Goal: Task Accomplishment & Management: Manage account settings

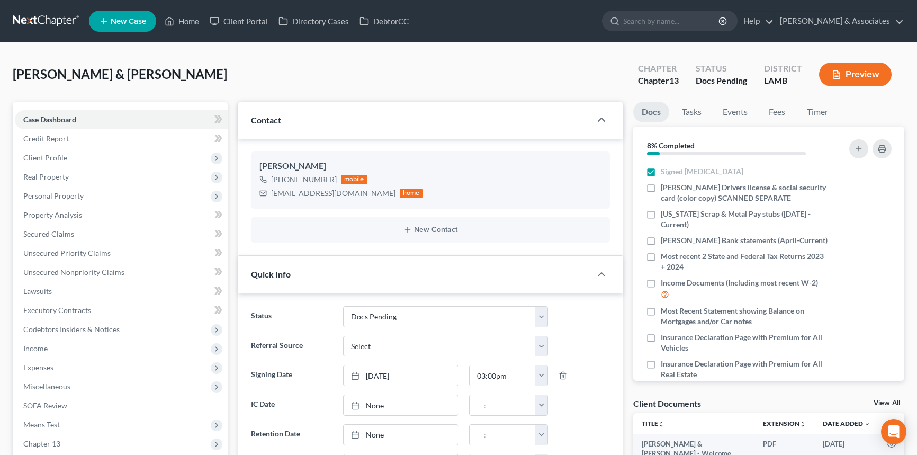
select select "6"
click at [196, 31] on ul "New Case Home Client Portal Directory Cases DebtorCC - No Result - See all resu…" at bounding box center [496, 21] width 815 height 28
click at [191, 21] on link "Home" at bounding box center [181, 21] width 45 height 19
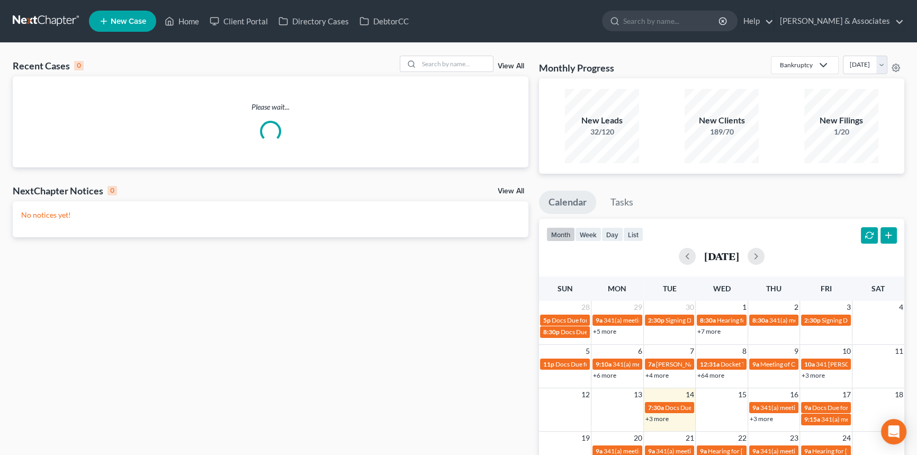
drag, startPoint x: 506, startPoint y: 93, endPoint x: 457, endPoint y: 72, distance: 53.1
click at [504, 94] on div "Please wait..." at bounding box center [271, 121] width 516 height 91
click at [456, 63] on input "search" at bounding box center [456, 63] width 74 height 15
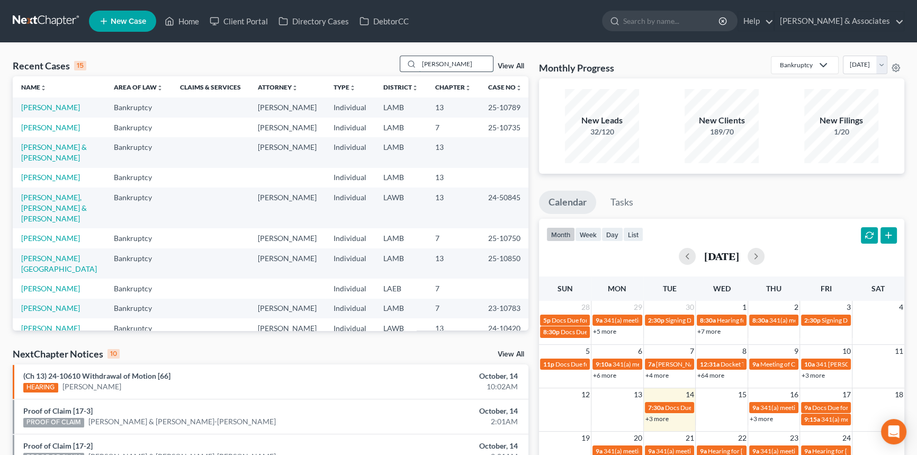
type input "[PERSON_NAME]"
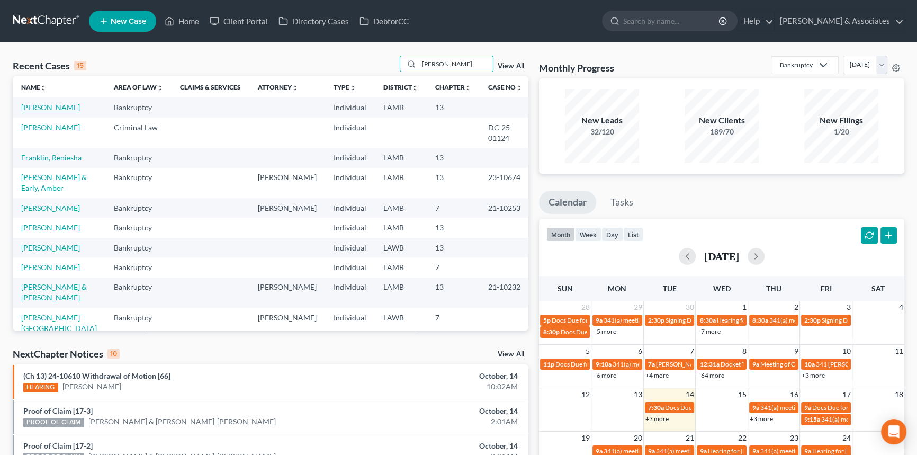
click at [42, 106] on link "[PERSON_NAME]" at bounding box center [50, 107] width 59 height 9
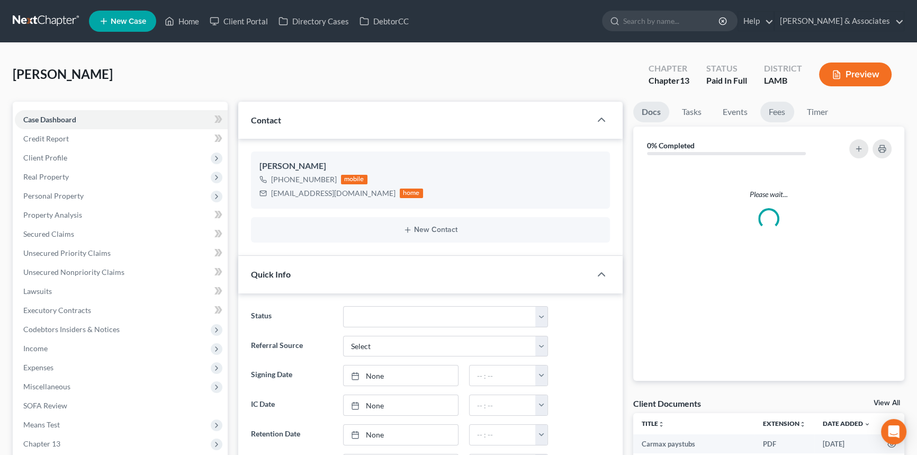
click at [777, 108] on link "Fees" at bounding box center [777, 112] width 34 height 21
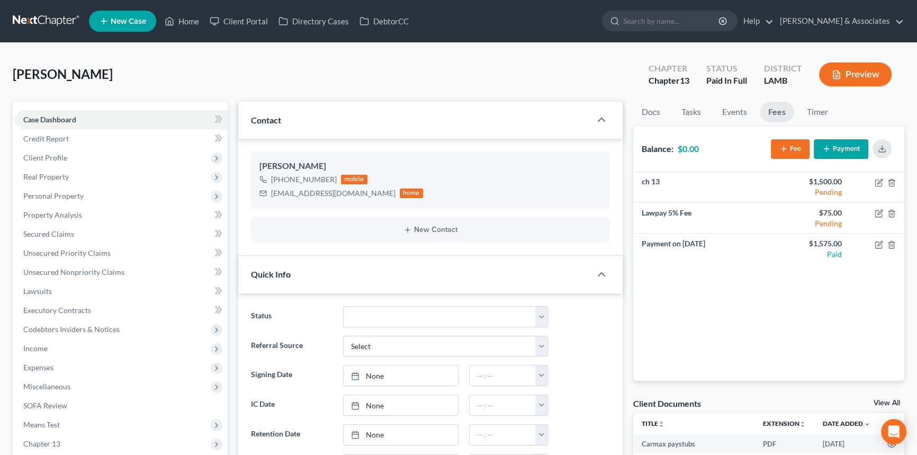
scroll to position [168, 0]
click at [800, 152] on button "Fee" at bounding box center [790, 149] width 39 height 20
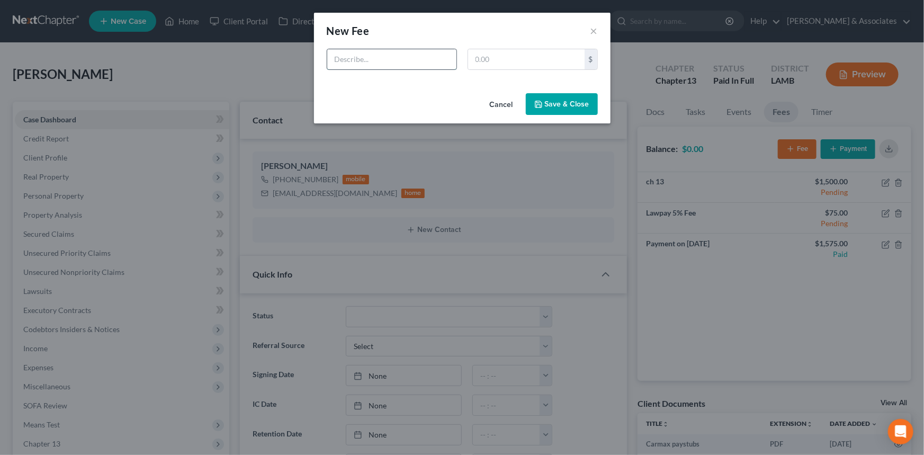
click at [401, 63] on input "text" at bounding box center [391, 59] width 129 height 20
type input "Chapter 7"
type input "500"
click at [581, 112] on button "Save & Close" at bounding box center [562, 104] width 72 height 22
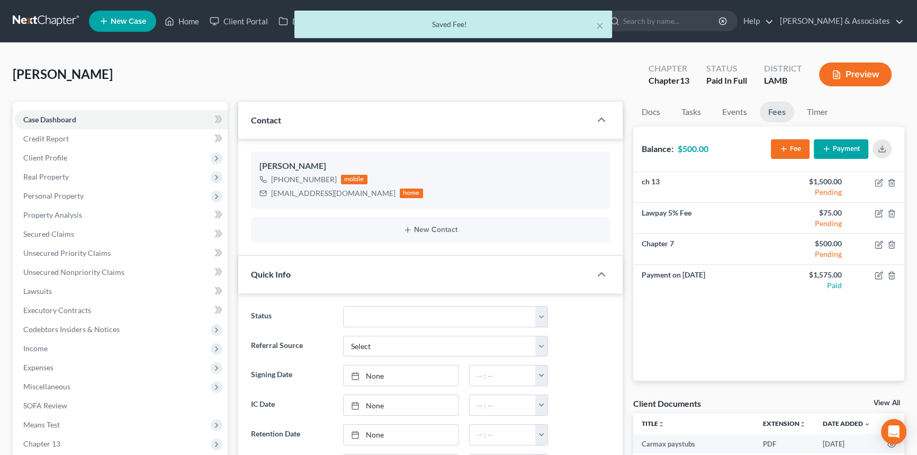
click at [852, 150] on button "Payment" at bounding box center [841, 149] width 55 height 20
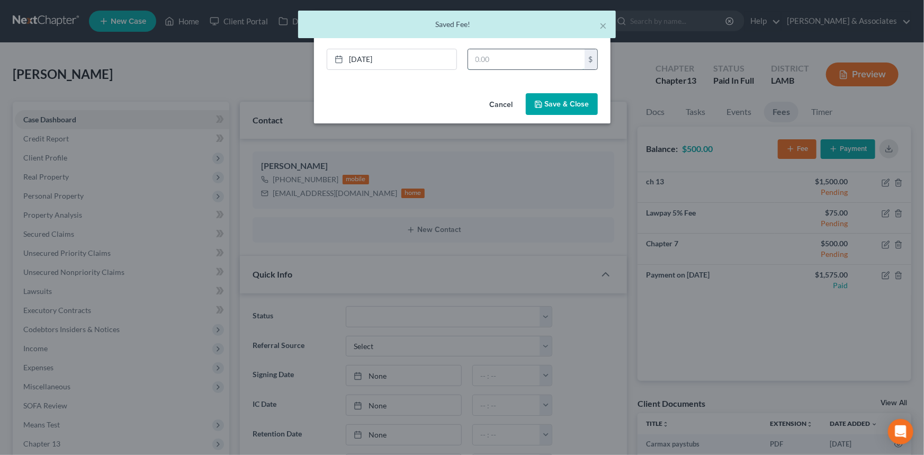
click at [541, 65] on input "text" at bounding box center [526, 59] width 116 height 20
type input "500"
click at [534, 90] on div "Cancel Save & Close" at bounding box center [462, 106] width 296 height 35
click at [535, 95] on button "Save & Close" at bounding box center [562, 104] width 72 height 22
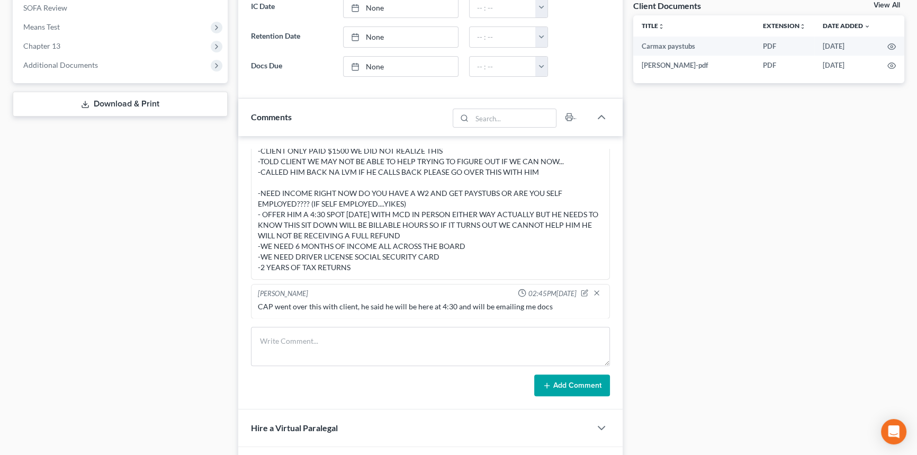
scroll to position [0, 0]
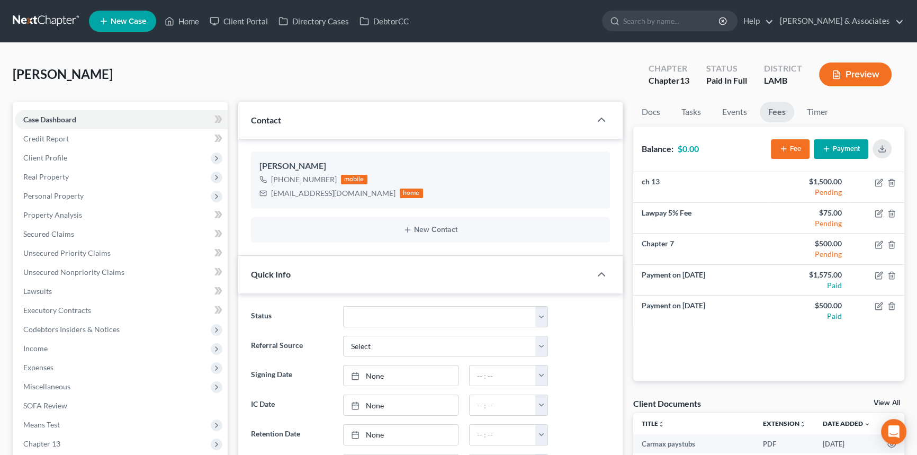
click at [658, 100] on div "[PERSON_NAME] Upgraded Chapter Chapter 13 Status Paid In Full District [GEOGRAP…" at bounding box center [458, 79] width 891 height 46
click at [656, 104] on link "Docs" at bounding box center [650, 112] width 35 height 21
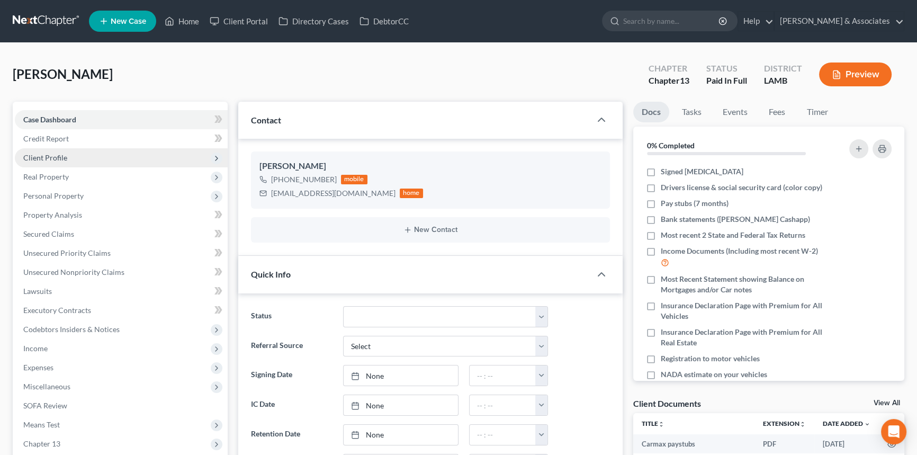
click at [71, 156] on span "Client Profile" at bounding box center [121, 157] width 213 height 19
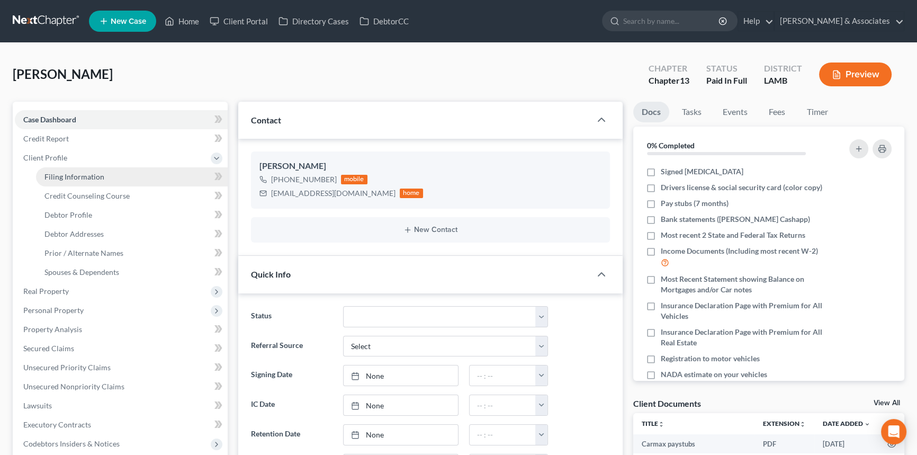
click at [67, 185] on link "Filing Information" at bounding box center [132, 176] width 192 height 19
select select "1"
select select "0"
select select "3"
select select "19"
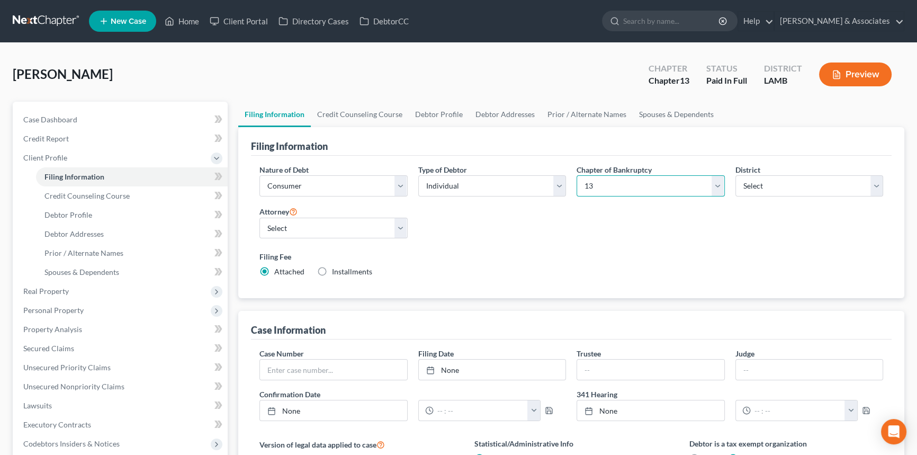
click at [682, 175] on select "Select 7 11 12 13" at bounding box center [650, 185] width 148 height 21
select select "0"
click at [576, 175] on select "Select 7 11 12 13" at bounding box center [650, 185] width 148 height 21
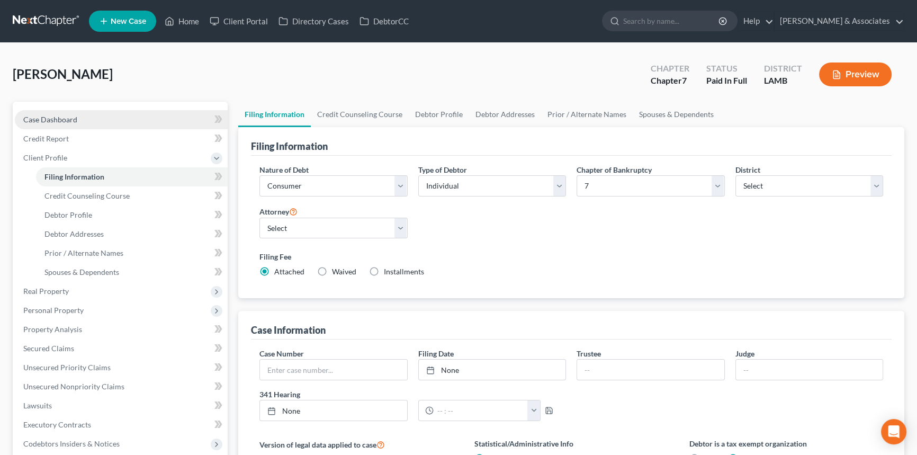
click at [39, 122] on span "Case Dashboard" at bounding box center [50, 119] width 54 height 9
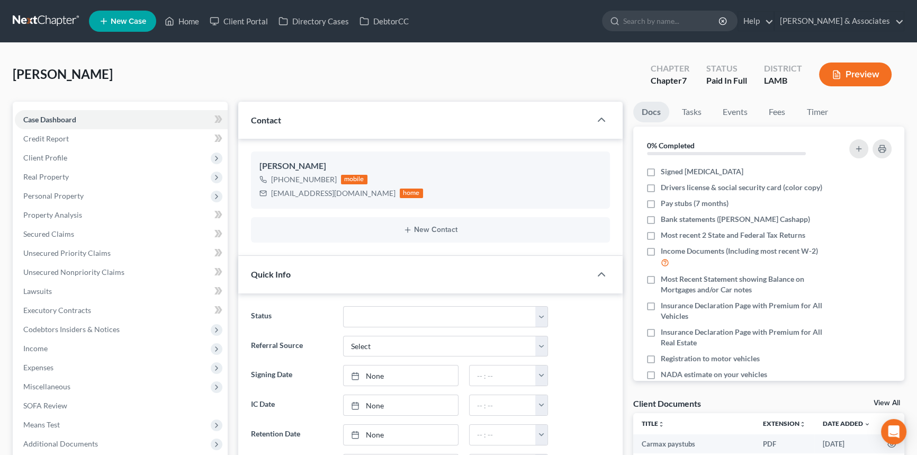
scroll to position [168, 0]
click at [870, 234] on icon "button" at bounding box center [874, 235] width 8 height 8
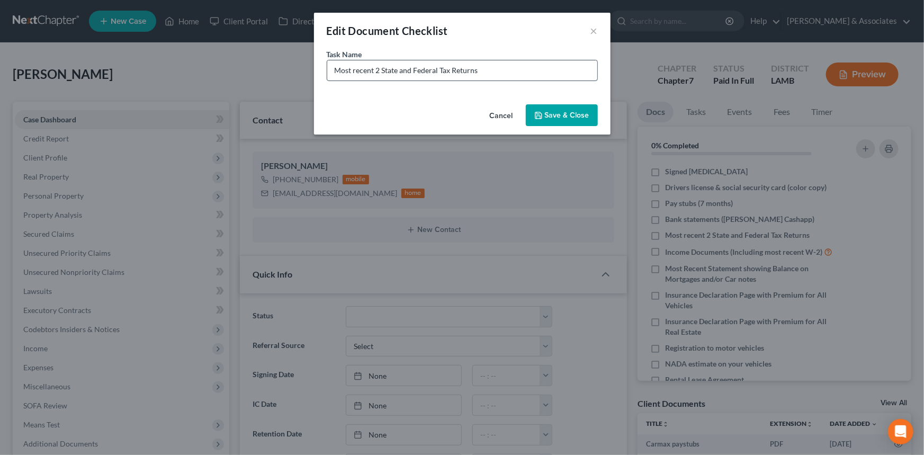
click at [578, 68] on input "Most recent 2 State and Federal Tax Returns" at bounding box center [462, 70] width 270 height 20
type input "Most recent 2 State and Federal Tax Returns 2023 + 2024"
drag, startPoint x: 583, startPoint y: 97, endPoint x: 556, endPoint y: 118, distance: 34.0
click at [582, 97] on div "Task Name * Most recent 2 State and Federal Tax Returns 2023 + 2024" at bounding box center [462, 74] width 296 height 51
click at [556, 118] on button "Save & Close" at bounding box center [562, 115] width 72 height 22
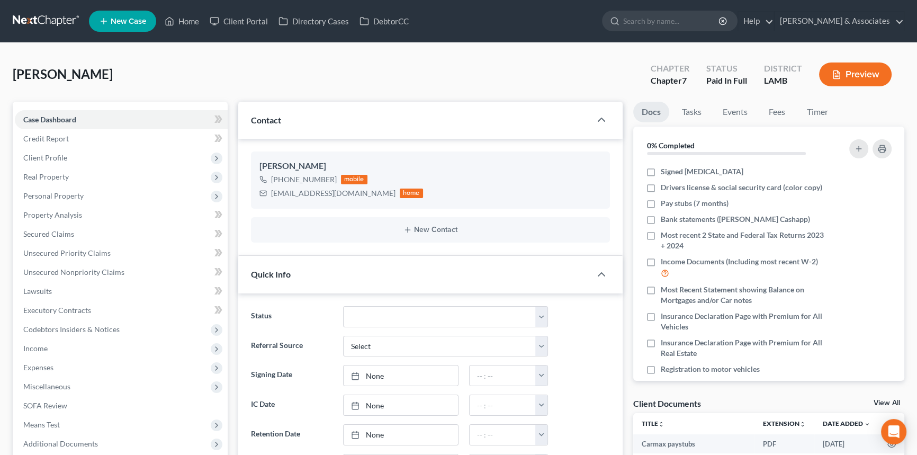
scroll to position [398, 0]
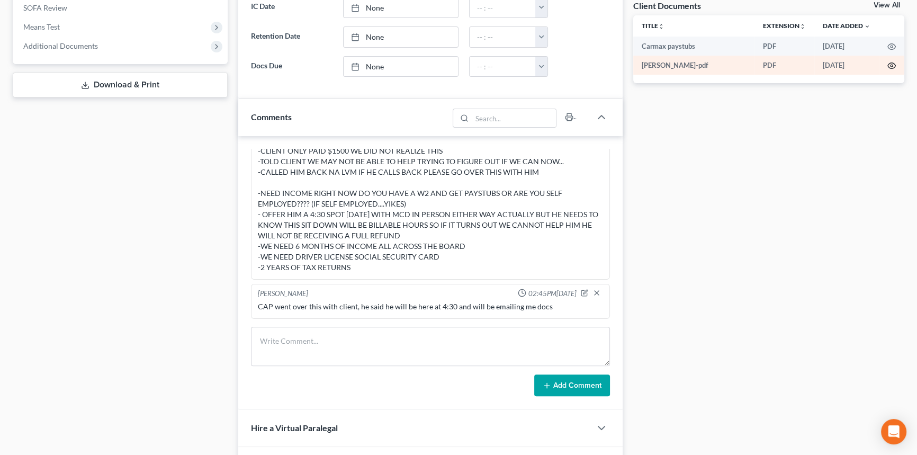
click at [893, 61] on icon "button" at bounding box center [891, 65] width 8 height 8
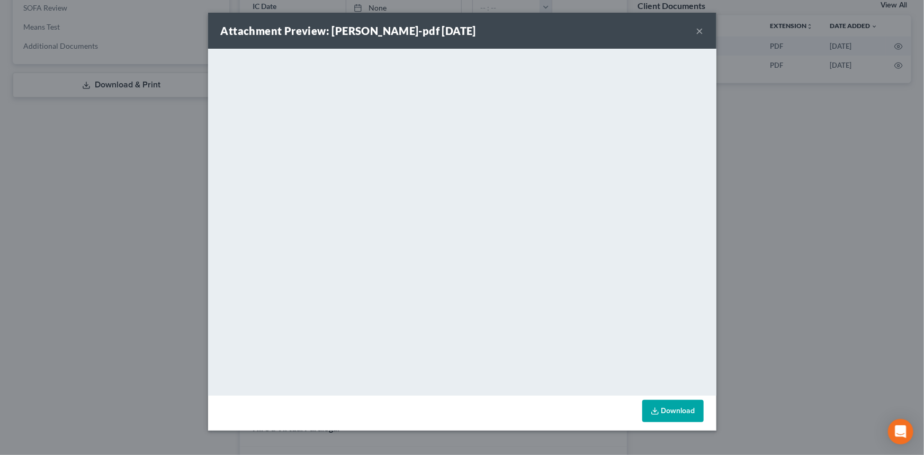
click at [732, 104] on div "Attachment Preview: [PERSON_NAME]-pdf [DATE] × <object ng-attr-data='[URL][DOMA…" at bounding box center [462, 227] width 924 height 455
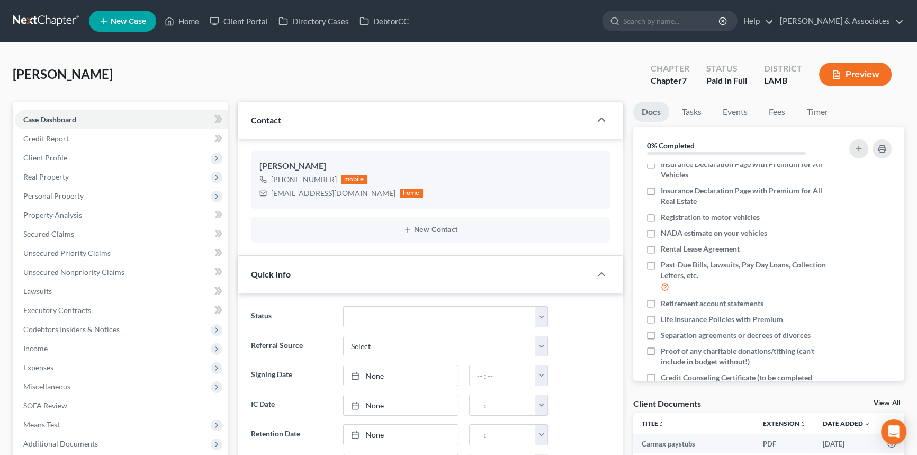
scroll to position [184, 0]
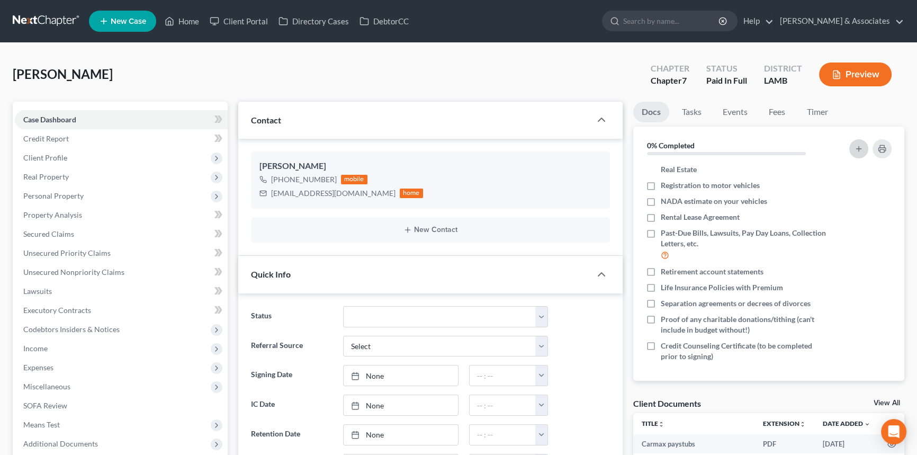
click at [858, 149] on icon "button" at bounding box center [858, 149] width 8 height 8
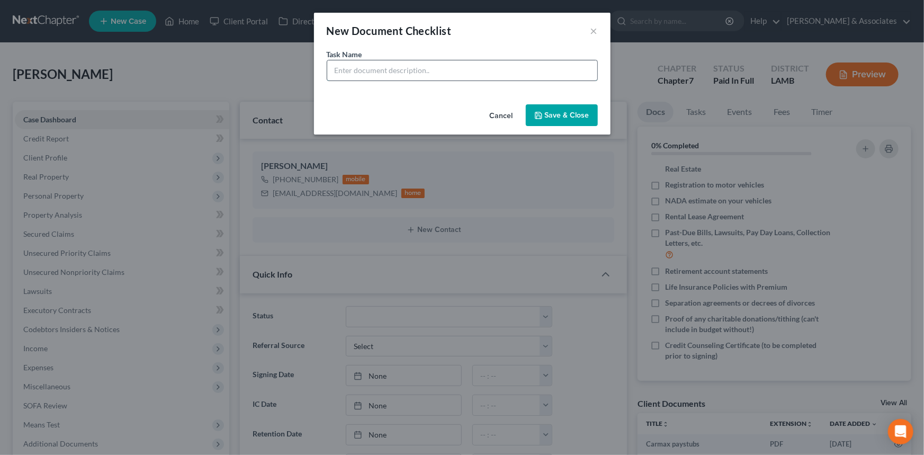
click at [359, 70] on input "text" at bounding box center [462, 70] width 270 height 20
drag, startPoint x: 582, startPoint y: 74, endPoint x: 429, endPoint y: 106, distance: 156.3
click at [429, 106] on div "New Document Checklist × Task Name * Neighbors Bank statements (February - Time…" at bounding box center [462, 74] width 296 height 122
type input "Neighbors Bank statements (April-September)"
click at [556, 110] on button "Save & Close" at bounding box center [562, 115] width 72 height 22
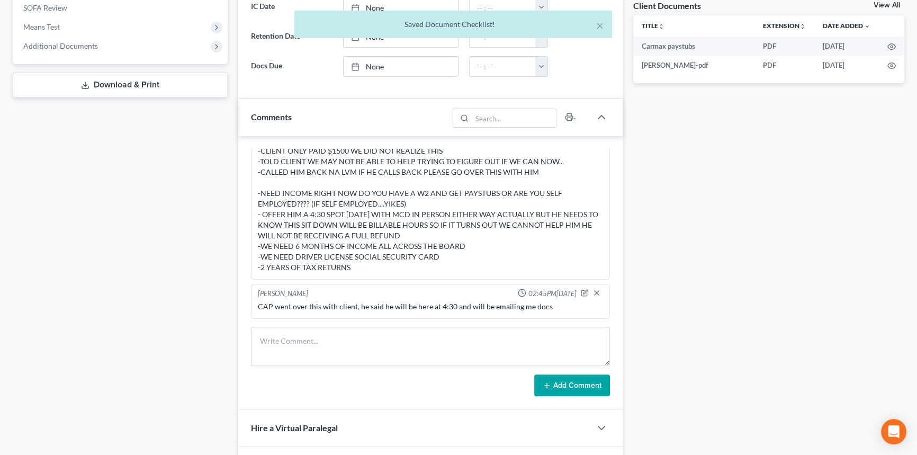
scroll to position [0, 0]
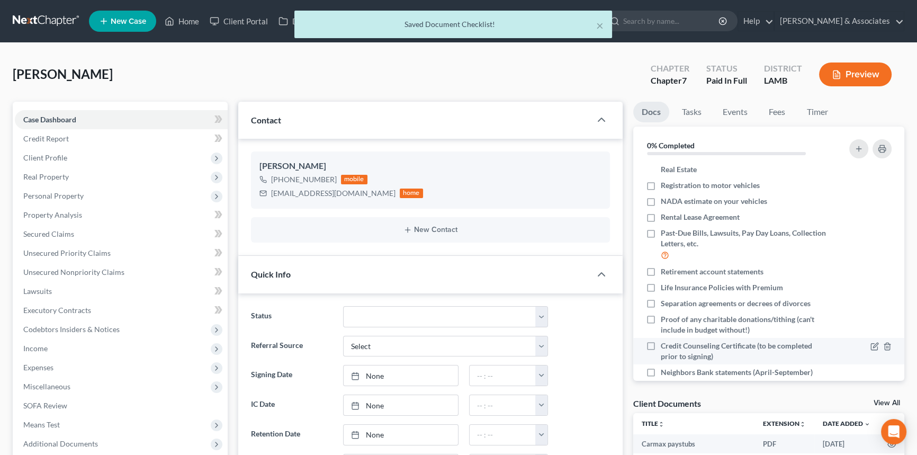
click at [644, 362] on li "Credit Counseling Certificate (to be completed prior to signing)" at bounding box center [769, 351] width 272 height 26
click at [661, 373] on label "Neighbors Bank statements (April-September)" at bounding box center [737, 372] width 152 height 11
click at [665, 373] on input "Neighbors Bank statements (April-September)" at bounding box center [668, 370] width 7 height 7
checkbox input "true"
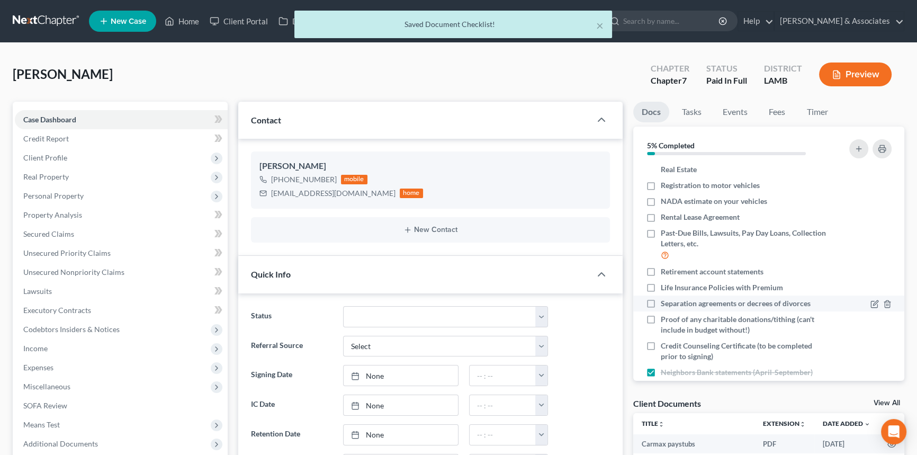
scroll to position [200, 0]
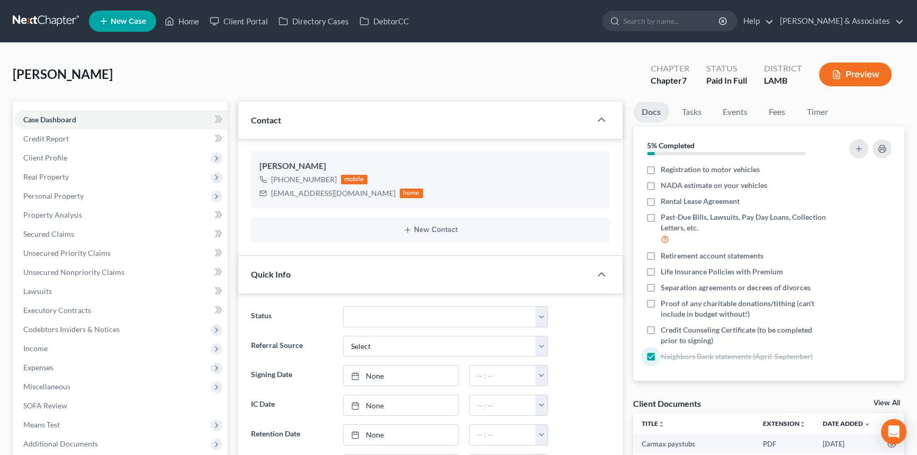
click at [580, 86] on div "[PERSON_NAME] Upgraded Chapter Chapter 7 Status Paid In Full District [GEOGRAPH…" at bounding box center [458, 79] width 891 height 46
click at [873, 185] on icon "button" at bounding box center [875, 185] width 5 height 5
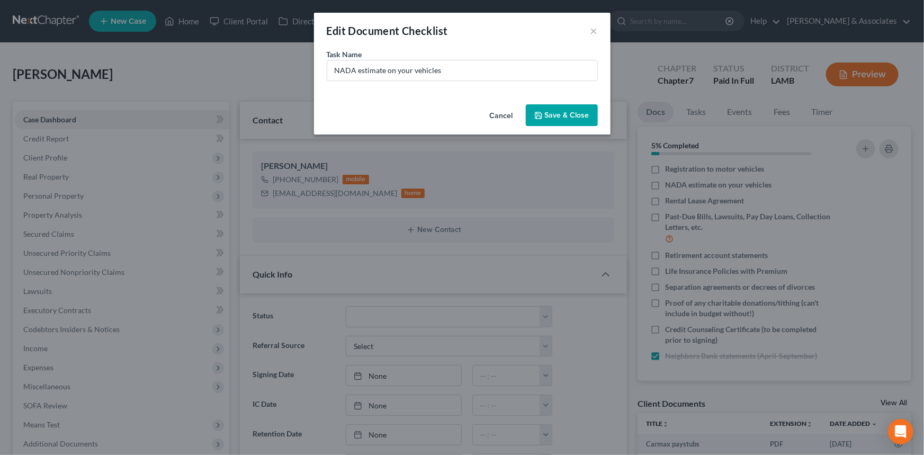
click at [482, 49] on div "Task Name * NADA estimate on your vehicles" at bounding box center [462, 65] width 271 height 32
click at [479, 59] on div "Task Name * NADA estimate on your vehicles" at bounding box center [462, 65] width 271 height 32
click at [473, 77] on input "NADA estimate on your vehicles" at bounding box center [462, 70] width 270 height 20
type input "NADA estimate on your vehicles (we will pull for you)"
click at [572, 113] on button "Save & Close" at bounding box center [562, 115] width 72 height 22
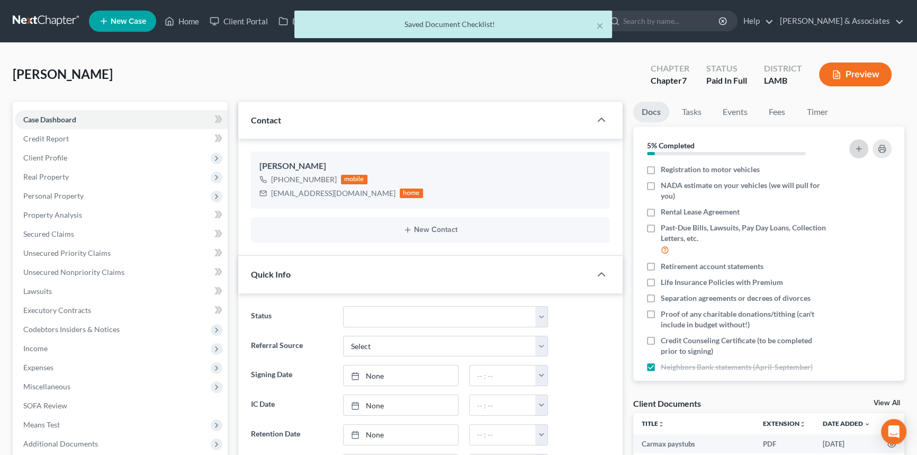
click at [863, 142] on button "button" at bounding box center [858, 148] width 19 height 19
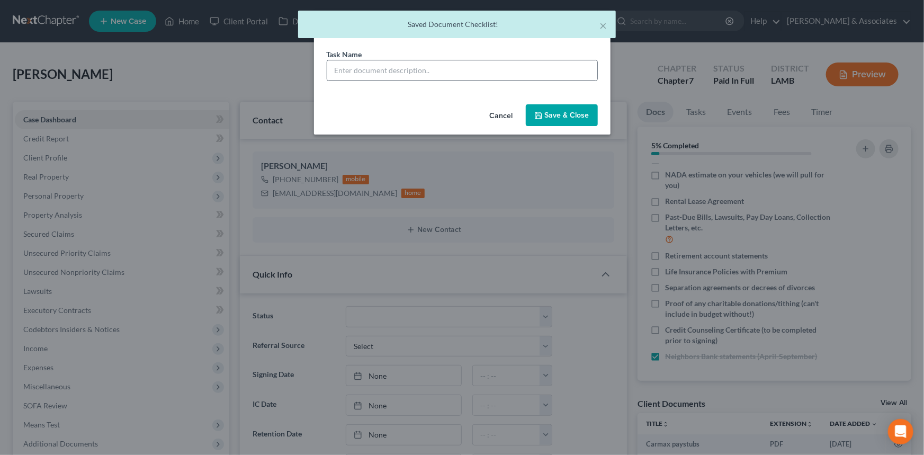
click at [472, 80] on div at bounding box center [462, 70] width 271 height 21
click at [477, 75] on input "text" at bounding box center [462, 70] width 270 height 20
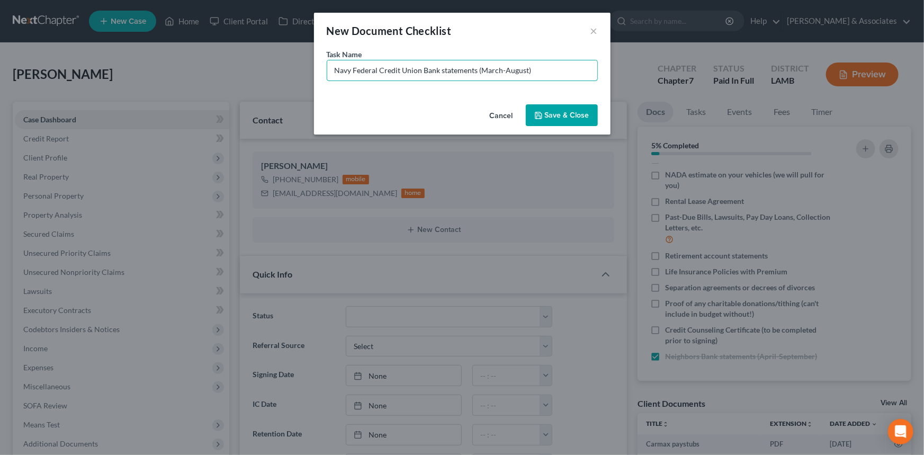
drag, startPoint x: 539, startPoint y: 71, endPoint x: 481, endPoint y: 90, distance: 61.3
click at [481, 90] on div "Task Name * Navy Federal Credit Union Bank statements (March-August)" at bounding box center [462, 74] width 296 height 51
type input "Navy Federal Credit Union Bank statements (April-September)"
click at [570, 118] on button "Save & Close" at bounding box center [562, 115] width 72 height 22
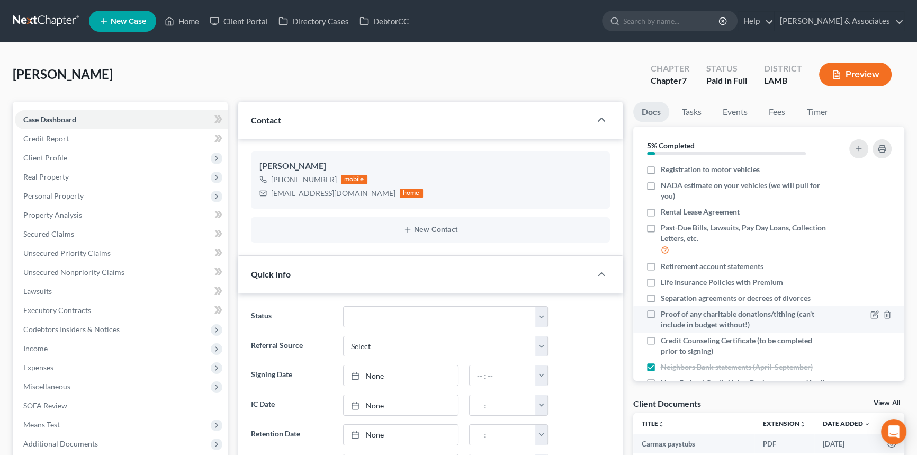
scroll to position [237, 0]
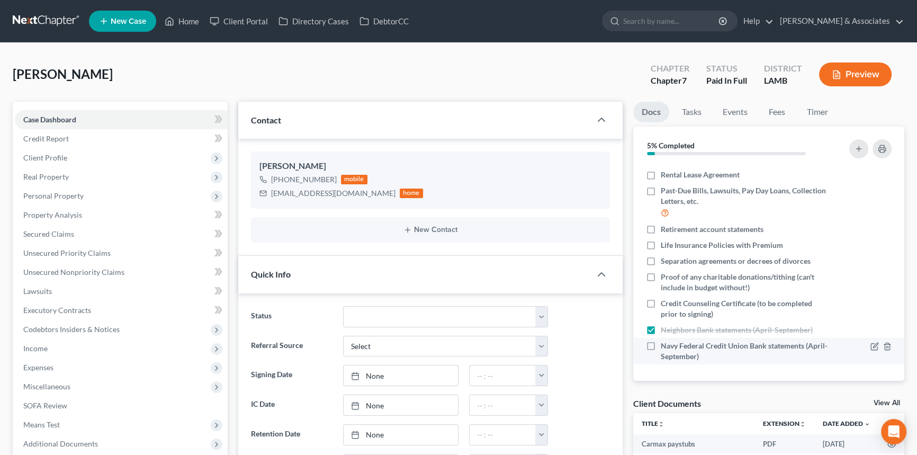
click at [661, 349] on label "Navy Federal Credit Union Bank statements (April-September)" at bounding box center [744, 350] width 167 height 21
click at [665, 347] on input "Navy Federal Credit Union Bank statements (April-September)" at bounding box center [668, 343] width 7 height 7
checkbox input "true"
click at [588, 75] on div "[PERSON_NAME] Upgraded Chapter Chapter 7 Status Paid In Full District [GEOGRAPH…" at bounding box center [458, 79] width 891 height 46
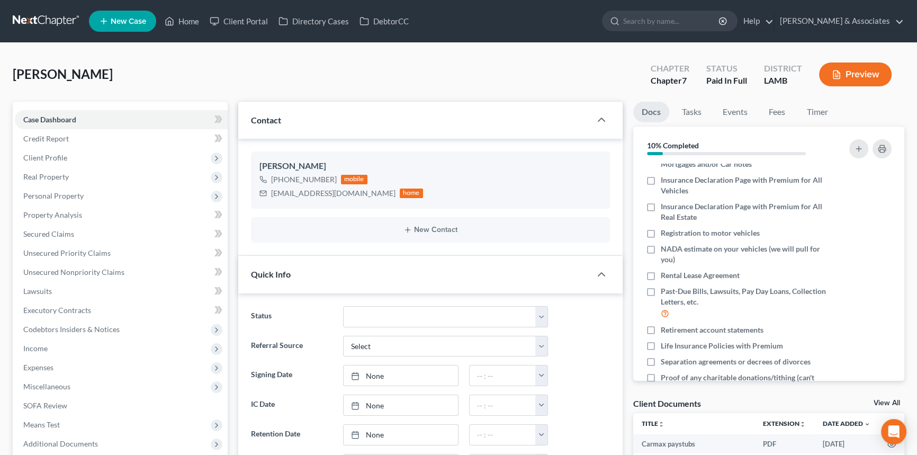
scroll to position [0, 0]
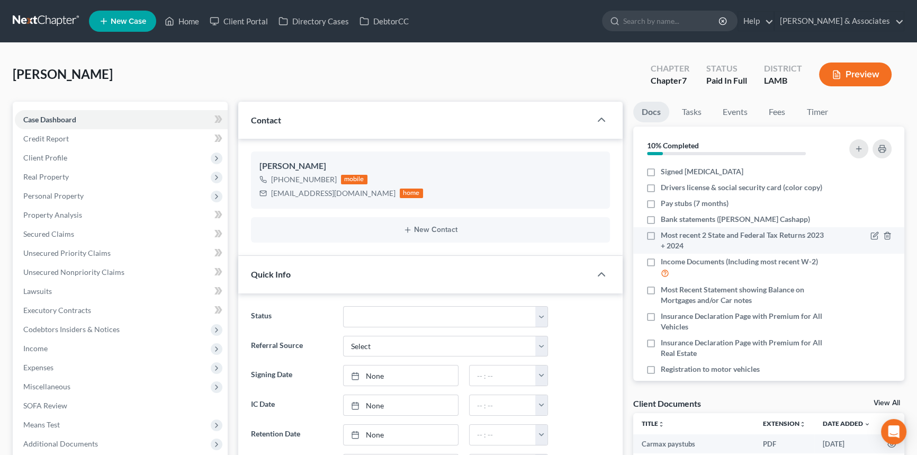
drag, startPoint x: 645, startPoint y: 220, endPoint x: 732, endPoint y: 231, distance: 87.1
click at [661, 220] on label "Bank statements ([PERSON_NAME] Cashapp)" at bounding box center [735, 219] width 149 height 11
click at [665, 220] on input "Bank statements ([PERSON_NAME] Cashapp)" at bounding box center [668, 217] width 7 height 7
checkbox input "true"
click at [854, 146] on icon "button" at bounding box center [858, 149] width 8 height 8
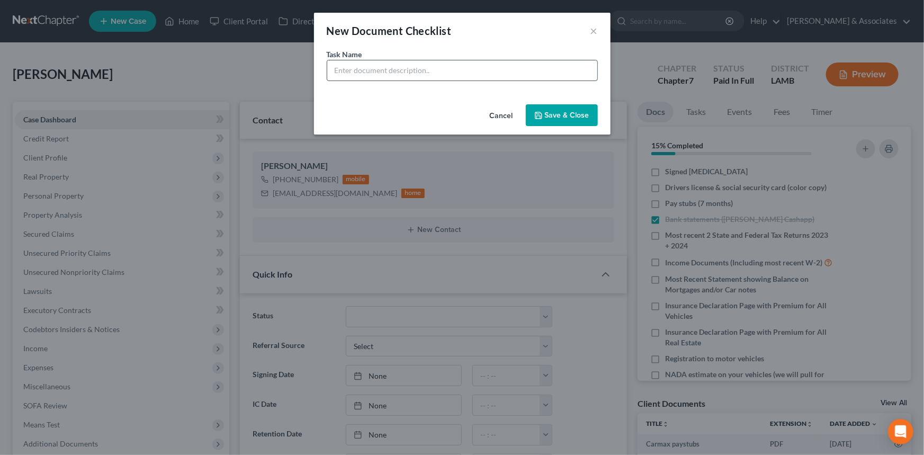
click at [531, 64] on input "text" at bounding box center [462, 70] width 270 height 20
type input "[PERSON_NAME] Square Bank Statements (April-Sept)"
click at [569, 102] on div "Cancel Save & Close" at bounding box center [462, 117] width 296 height 35
click at [566, 112] on button "Save & Close" at bounding box center [562, 115] width 72 height 22
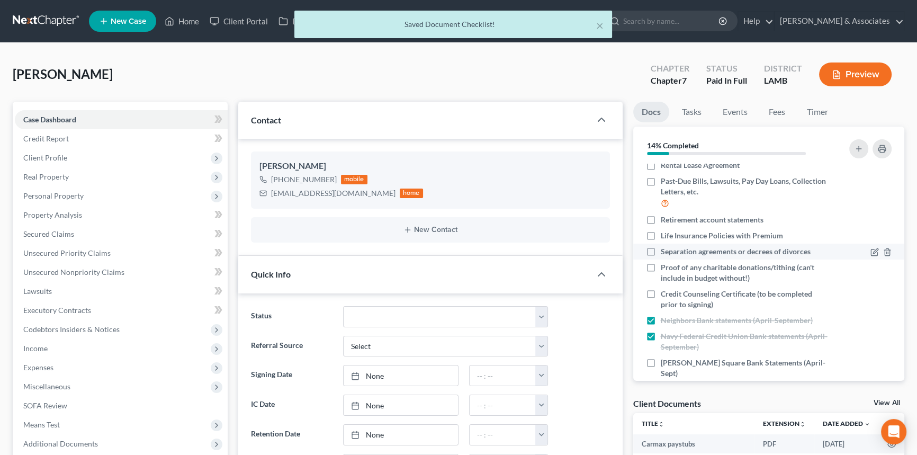
scroll to position [252, 0]
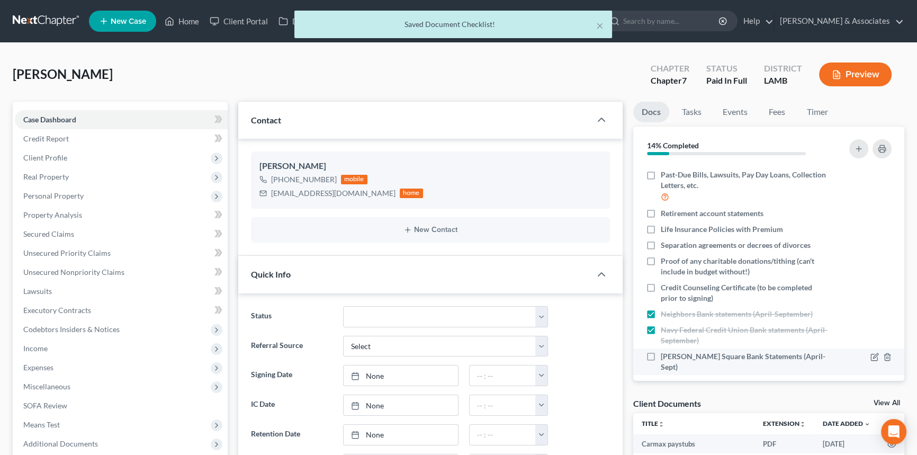
click at [661, 355] on label "[PERSON_NAME] Square Bank Statements (April-Sept)" at bounding box center [744, 361] width 167 height 21
click at [665, 355] on input "[PERSON_NAME] Square Bank Statements (April-Sept)" at bounding box center [668, 354] width 7 height 7
checkbox input "true"
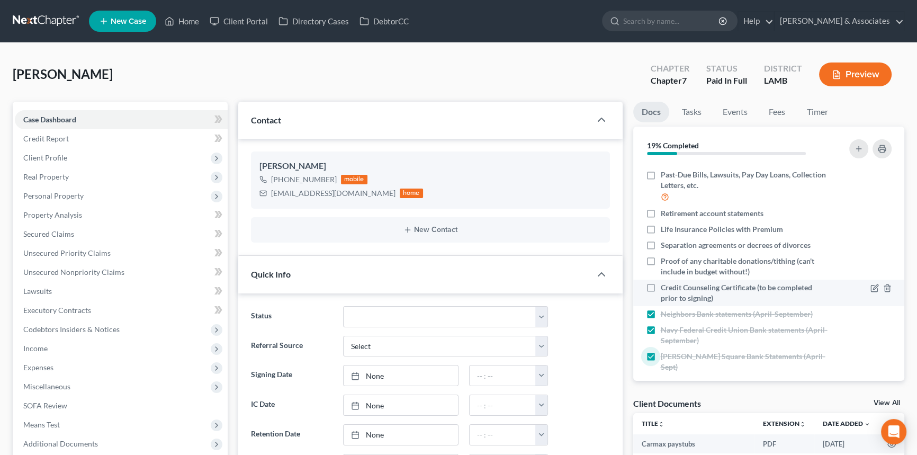
scroll to position [62, 0]
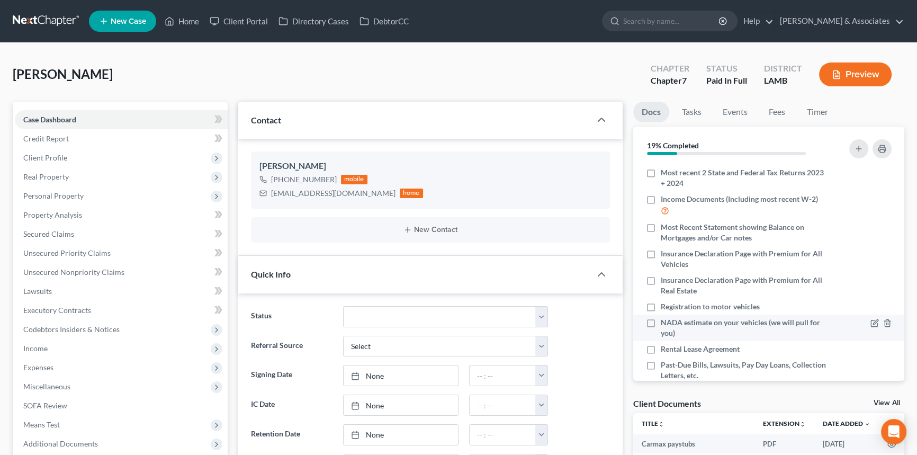
click at [661, 324] on label "NADA estimate on your vehicles (we will pull for you)" at bounding box center [744, 327] width 167 height 21
click at [665, 324] on input "NADA estimate on your vehicles (we will pull for you)" at bounding box center [668, 320] width 7 height 7
checkbox input "true"
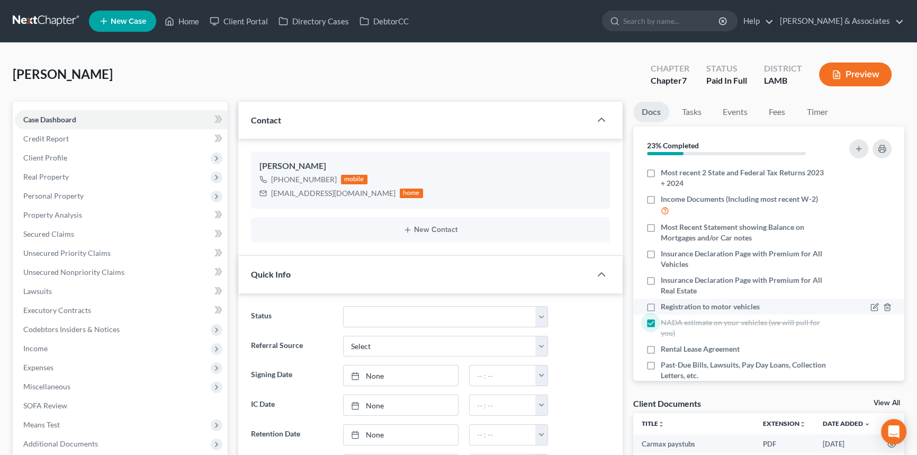
click at [661, 307] on label "Registration to motor vehicles" at bounding box center [710, 306] width 99 height 11
click at [665, 307] on input "Registration to motor vehicles" at bounding box center [668, 304] width 7 height 7
checkbox input "true"
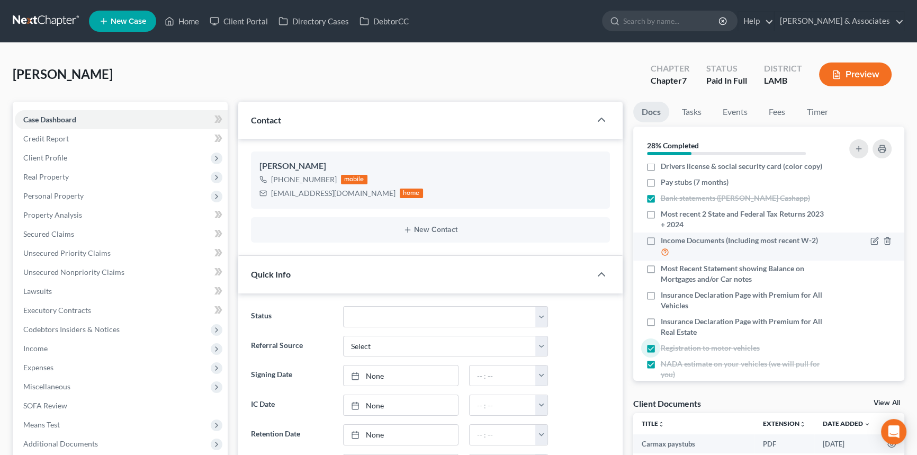
scroll to position [0, 0]
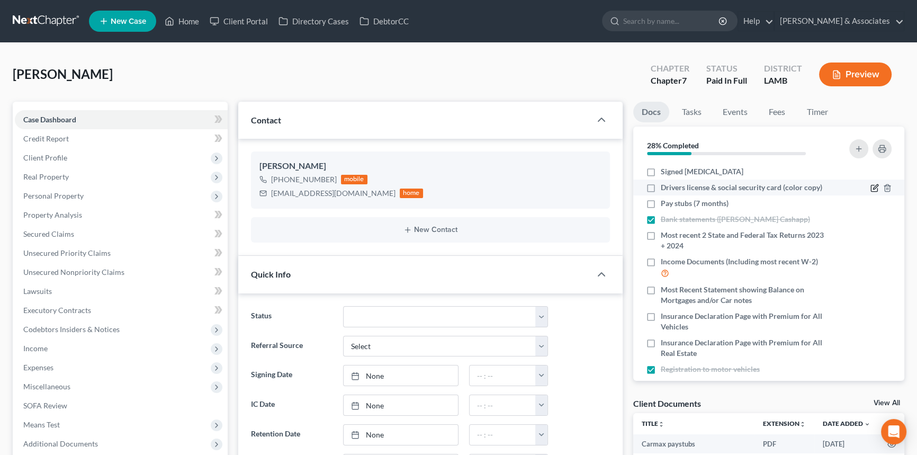
click at [870, 185] on icon "button" at bounding box center [874, 188] width 8 height 8
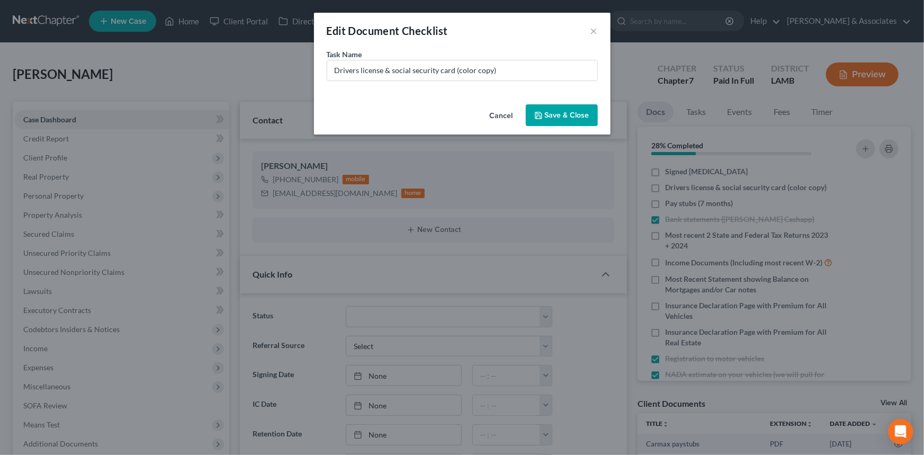
click at [545, 53] on div "Task Name * Drivers license & social security card (color copy)" at bounding box center [462, 65] width 271 height 32
click at [541, 57] on div "Task Name * Drivers license & social security card (color copy)" at bounding box center [462, 65] width 271 height 32
click at [518, 79] on input "Drivers license & social security card (color copy)" at bounding box center [462, 70] width 270 height 20
type input "Drivers license & social security card (color copy) MISSING [PERSON_NAME] SSC"
click at [577, 112] on button "Save & Close" at bounding box center [562, 115] width 72 height 22
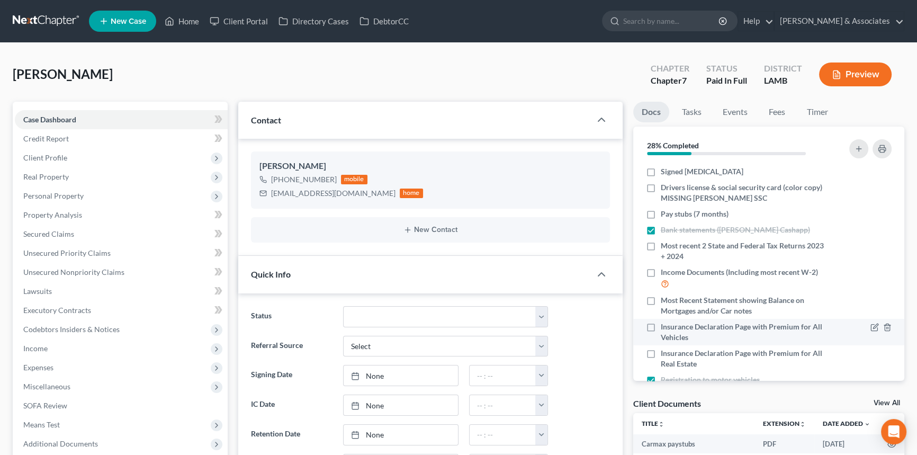
click at [661, 331] on label "Insurance Declaration Page with Premium for All Vehicles" at bounding box center [744, 331] width 167 height 21
click at [665, 328] on input "Insurance Declaration Page with Premium for All Vehicles" at bounding box center [668, 324] width 7 height 7
checkbox input "true"
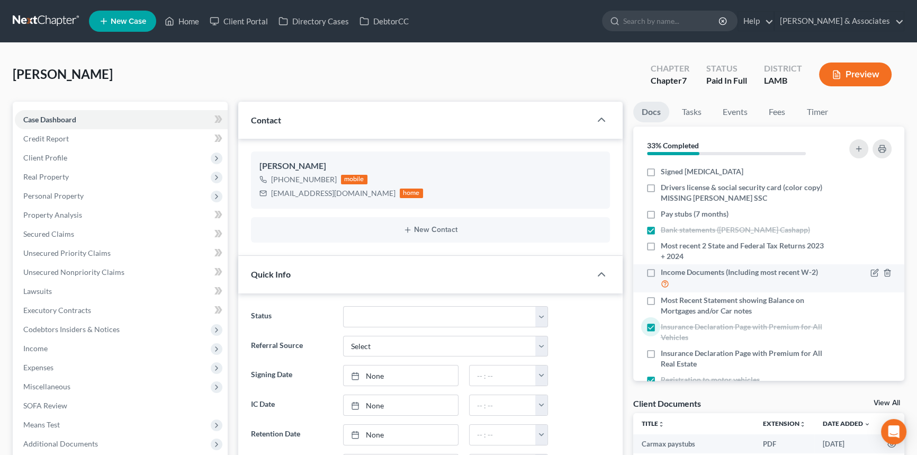
drag, startPoint x: 638, startPoint y: 305, endPoint x: 696, endPoint y: 284, distance: 61.3
click at [638, 305] on li "Most Recent Statement showing Balance on Mortgages and/or Car notes" at bounding box center [769, 305] width 272 height 26
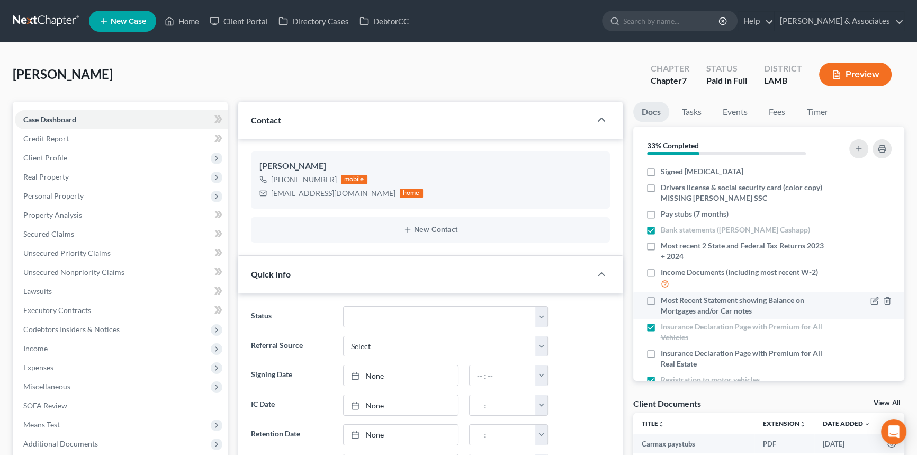
click at [637, 299] on li "Most Recent Statement showing Balance on Mortgages and/or Car notes" at bounding box center [769, 305] width 272 height 26
click at [661, 297] on label "Most Recent Statement showing Balance on Mortgages and/or Car notes" at bounding box center [744, 305] width 167 height 21
click at [665, 297] on input "Most Recent Statement showing Balance on Mortgages and/or Car notes" at bounding box center [668, 298] width 7 height 7
checkbox input "true"
click at [882, 149] on icon "button" at bounding box center [882, 149] width 8 height 8
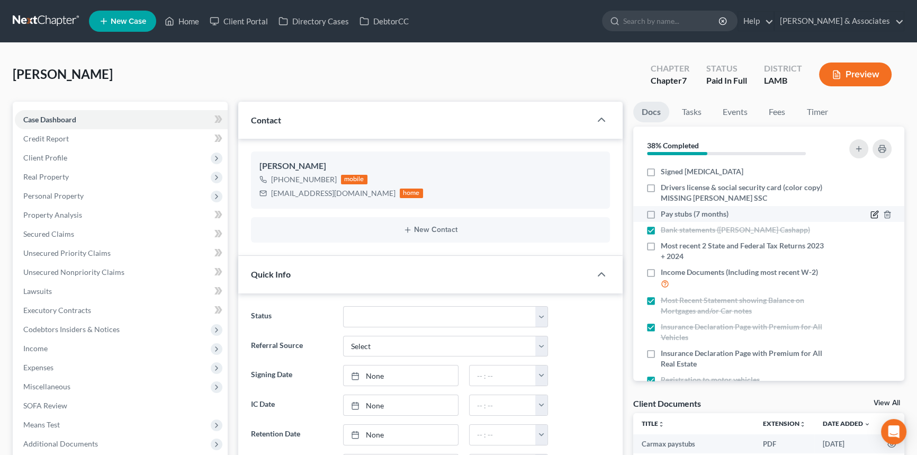
click at [870, 210] on icon "button" at bounding box center [874, 214] width 8 height 8
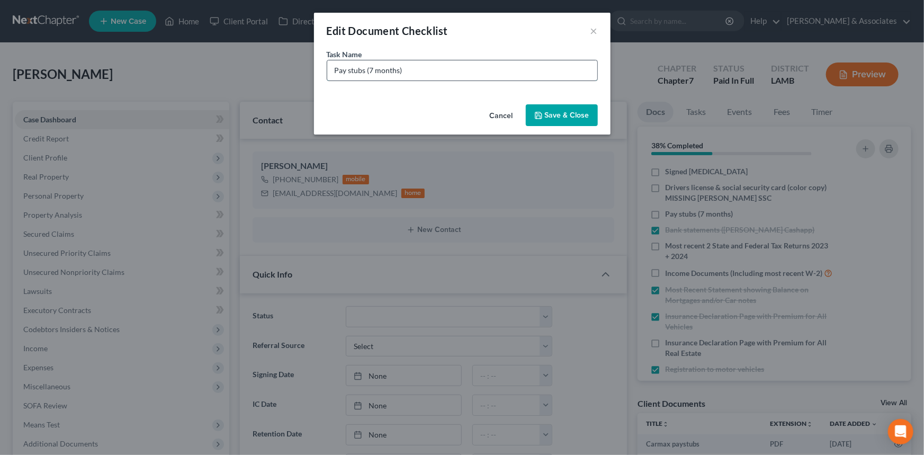
drag, startPoint x: 329, startPoint y: 74, endPoint x: 457, endPoint y: 67, distance: 127.8
click at [329, 74] on input "Pay stubs (7 months)" at bounding box center [462, 70] width 270 height 20
drag, startPoint x: 457, startPoint y: 58, endPoint x: 446, endPoint y: 74, distance: 19.4
click at [455, 59] on div "Task Name * CarMax Pay stubs (7 months)" at bounding box center [462, 65] width 271 height 32
click at [446, 74] on input "CarMax Pay stubs (7 months)" at bounding box center [462, 70] width 270 height 20
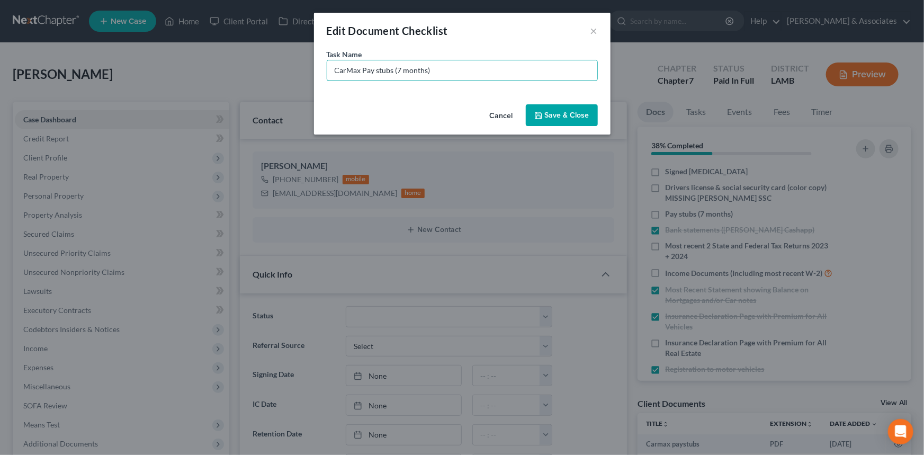
drag, startPoint x: 450, startPoint y: 70, endPoint x: 396, endPoint y: 97, distance: 59.9
click at [396, 97] on div "Task Name * CarMax Pay stubs (7 months)" at bounding box center [462, 74] width 296 height 51
click at [505, 65] on input "CarMax Pay stubs (Missing [DATE]-" at bounding box center [462, 70] width 270 height 20
type input "CarMax Pay stubs (Missing [DATE]-[DATE])"
click at [565, 114] on button "Save & Close" at bounding box center [562, 115] width 72 height 22
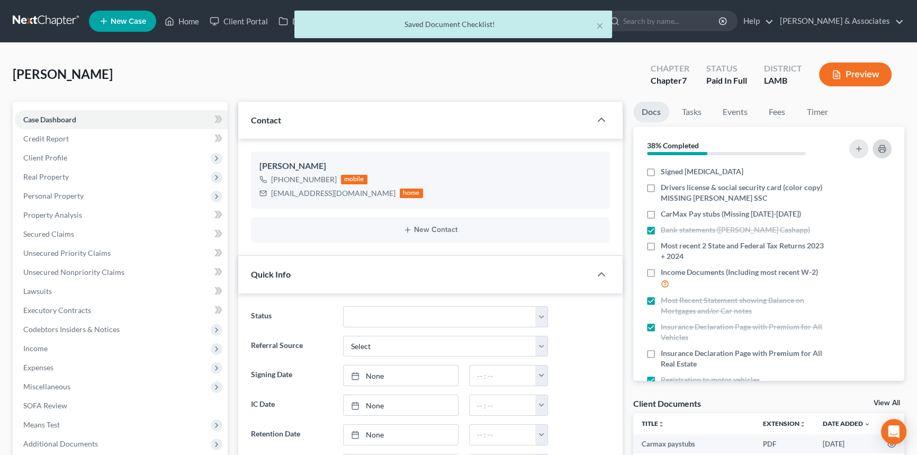
click at [878, 151] on icon "button" at bounding box center [882, 149] width 8 height 8
